Goal: Entertainment & Leisure: Consume media (video, audio)

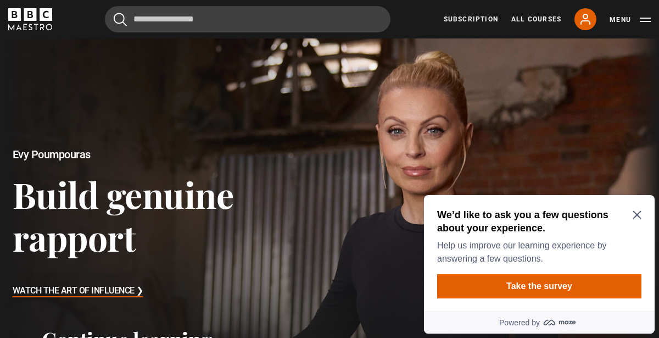
click at [641, 211] on icon "Close Maze Prompt" at bounding box center [637, 215] width 8 height 8
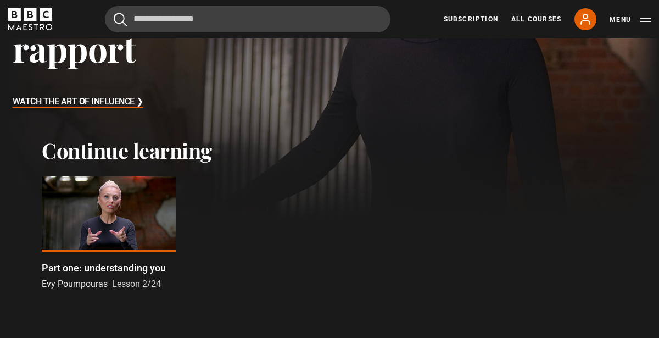
scroll to position [210, 0]
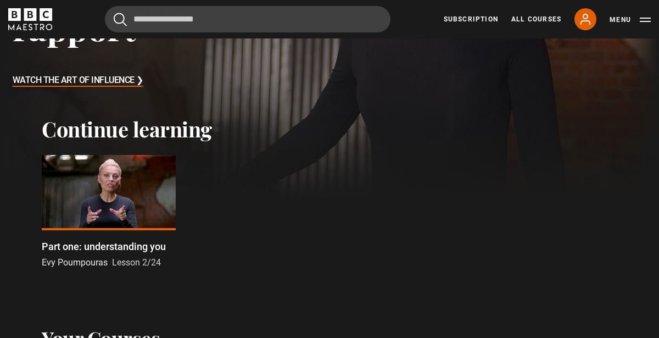
click at [142, 195] on div at bounding box center [109, 192] width 134 height 75
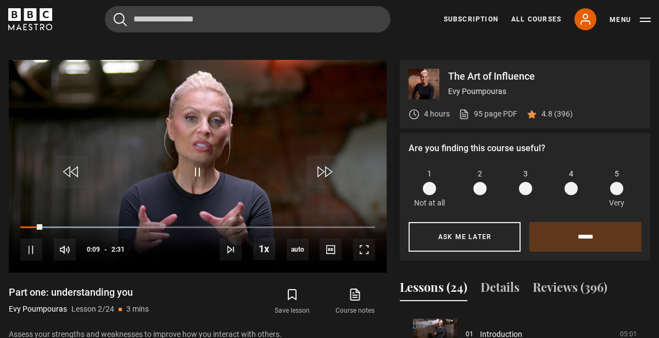
scroll to position [454, 0]
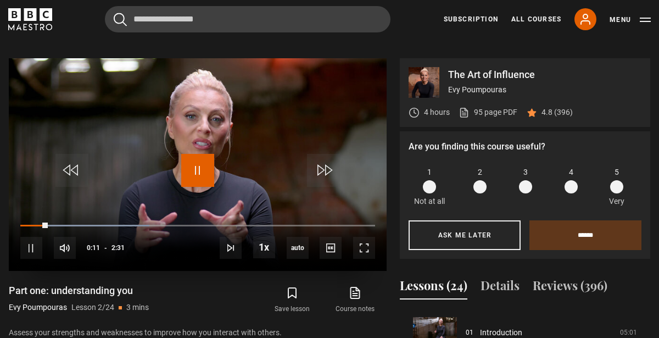
click at [199, 154] on span "Video Player" at bounding box center [197, 170] width 33 height 33
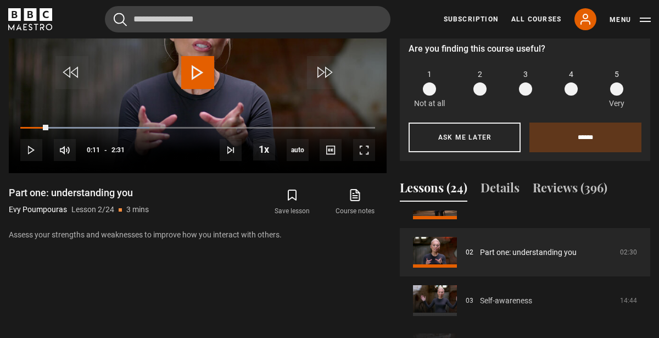
scroll to position [96, 0]
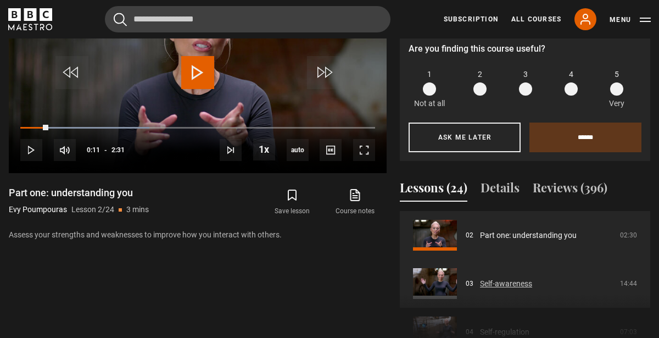
click at [494, 278] on link "Self-awareness" at bounding box center [506, 284] width 52 height 12
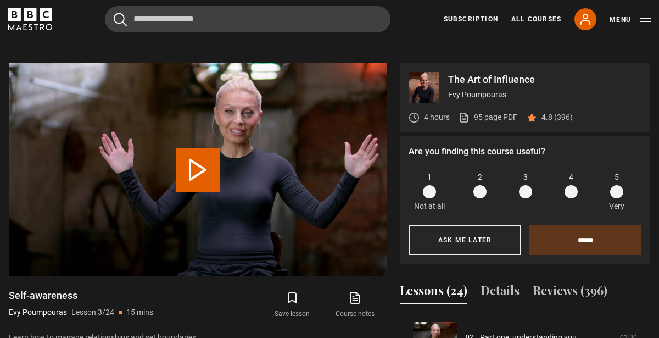
scroll to position [447, 0]
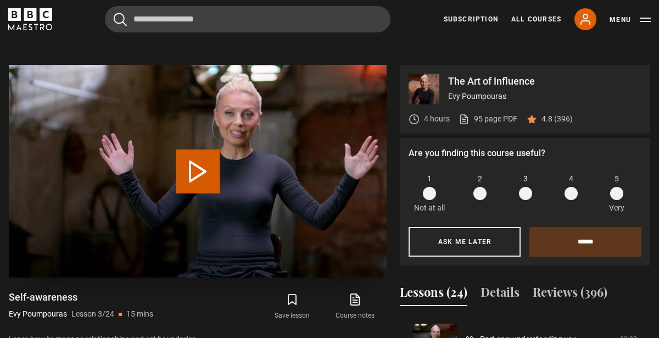
click at [204, 156] on button "Play Lesson Self-awareness" at bounding box center [198, 171] width 44 height 44
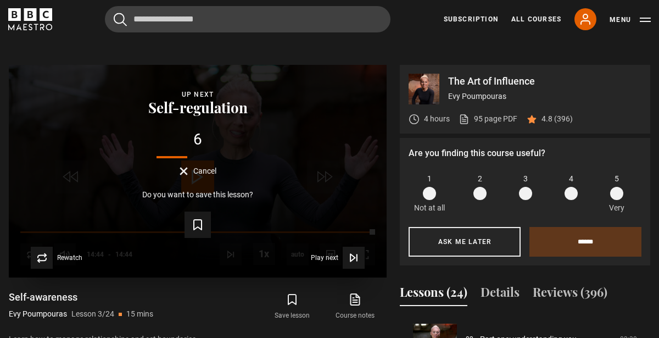
click at [201, 167] on span "Cancel" at bounding box center [204, 171] width 23 height 8
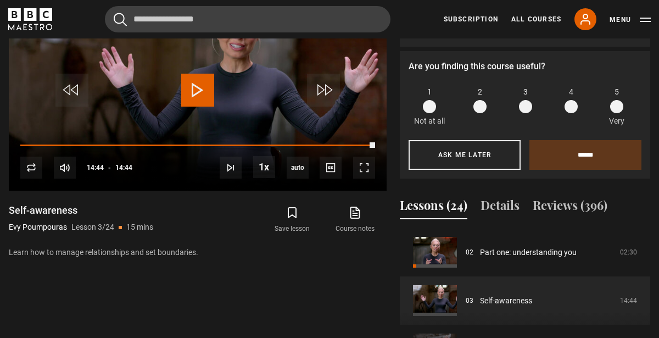
scroll to position [538, 0]
